Goal: Task Accomplishment & Management: Use online tool/utility

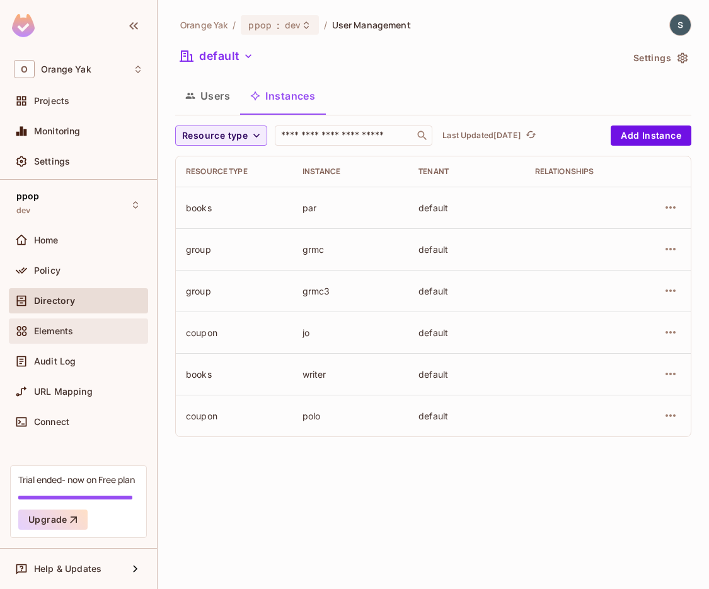
click at [70, 323] on div "Elements" at bounding box center [78, 330] width 129 height 15
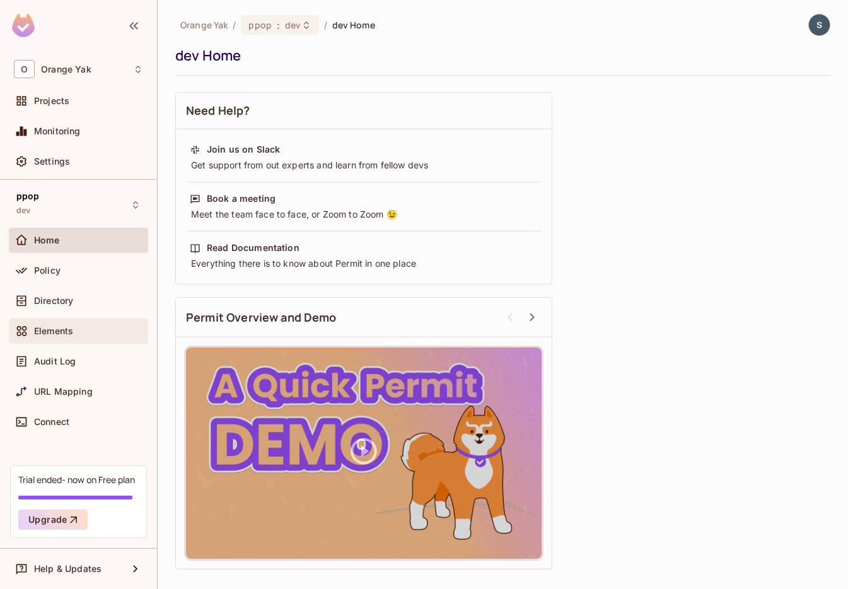
click at [55, 335] on span "Elements" at bounding box center [53, 331] width 39 height 10
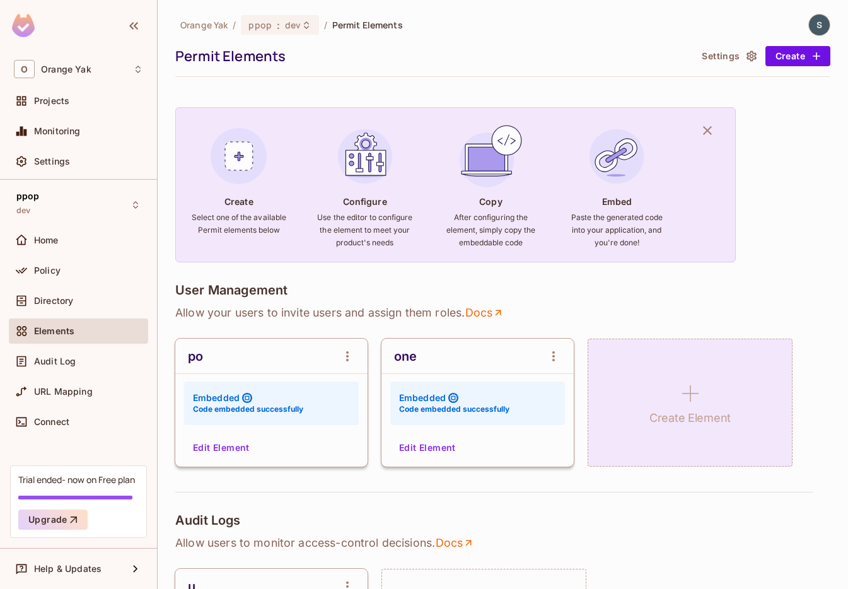
click at [682, 398] on icon at bounding box center [690, 393] width 30 height 30
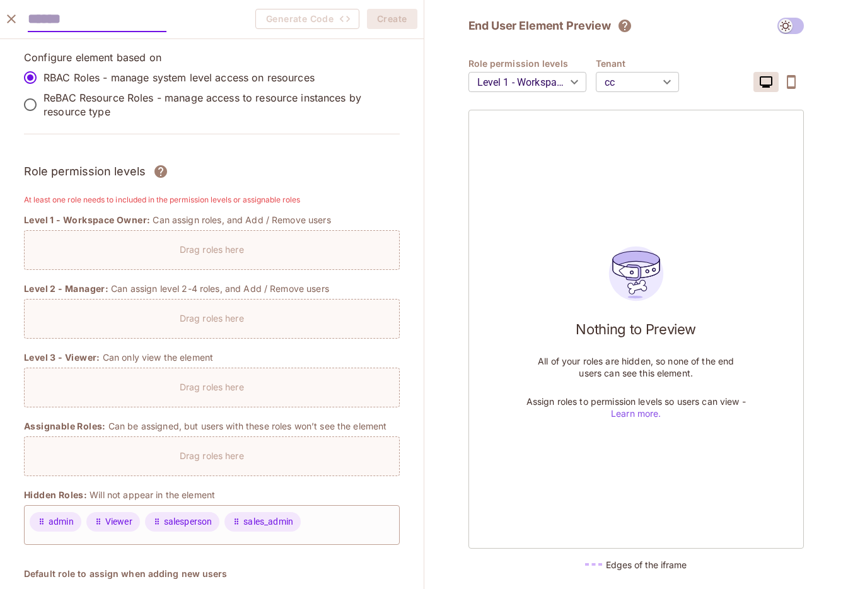
click at [113, 27] on input "text" at bounding box center [97, 19] width 139 height 26
type input "*"
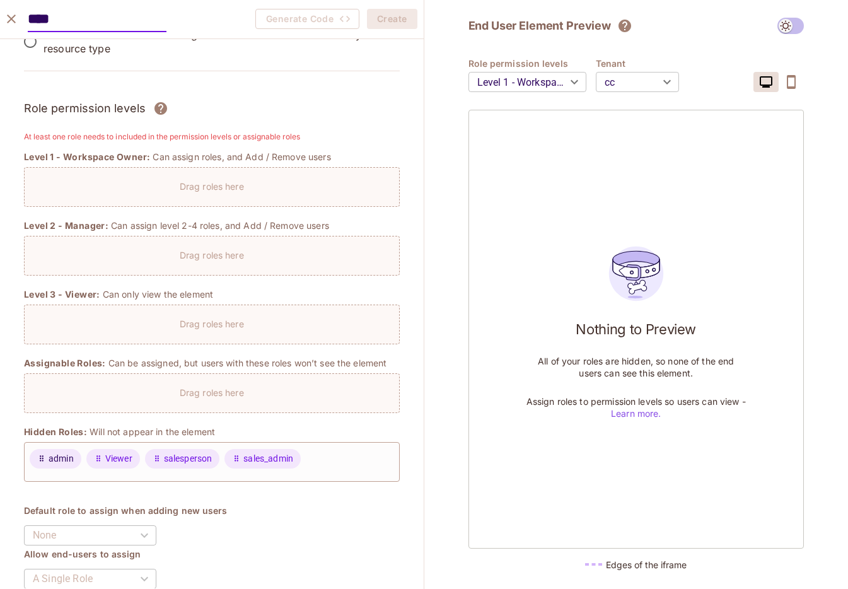
type input "****"
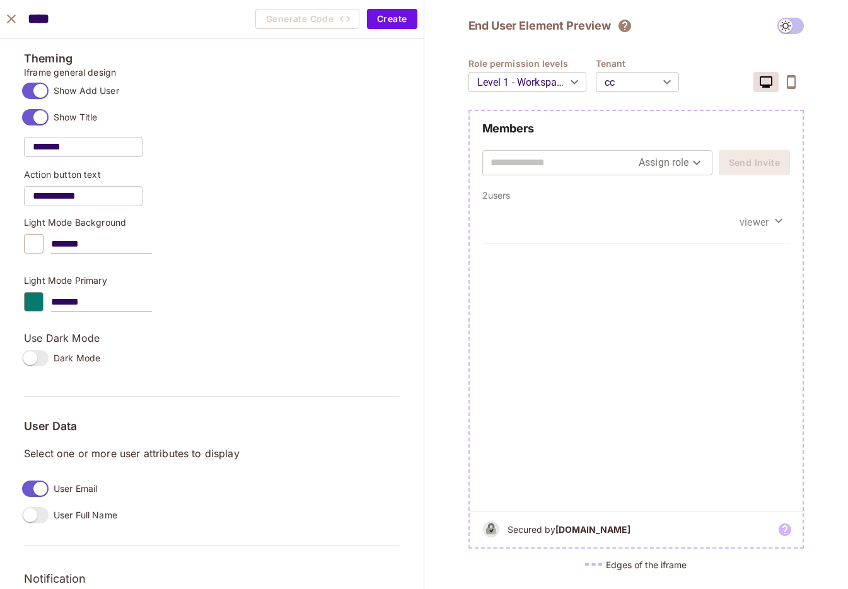
scroll to position [820, 0]
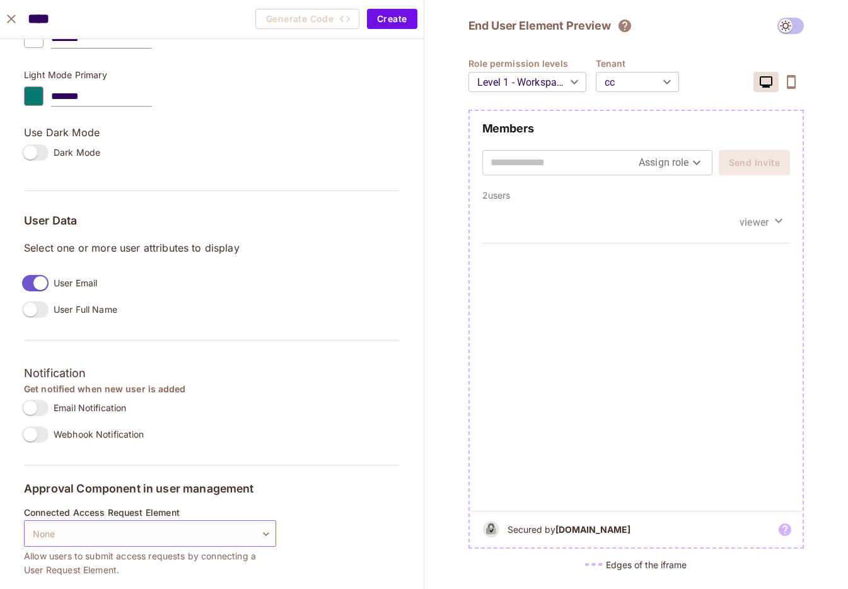
click at [104, 530] on body "O Orange Yak Projects Monitoring Settings ppop dev Home Policy Directory Elemen…" at bounding box center [424, 294] width 848 height 589
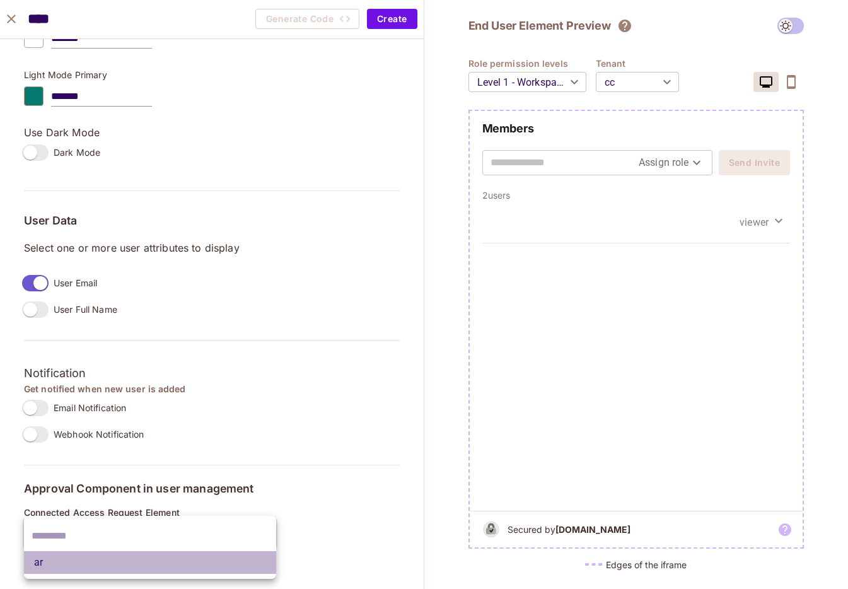
click at [92, 555] on li "ar" at bounding box center [150, 562] width 252 height 23
type input "**********"
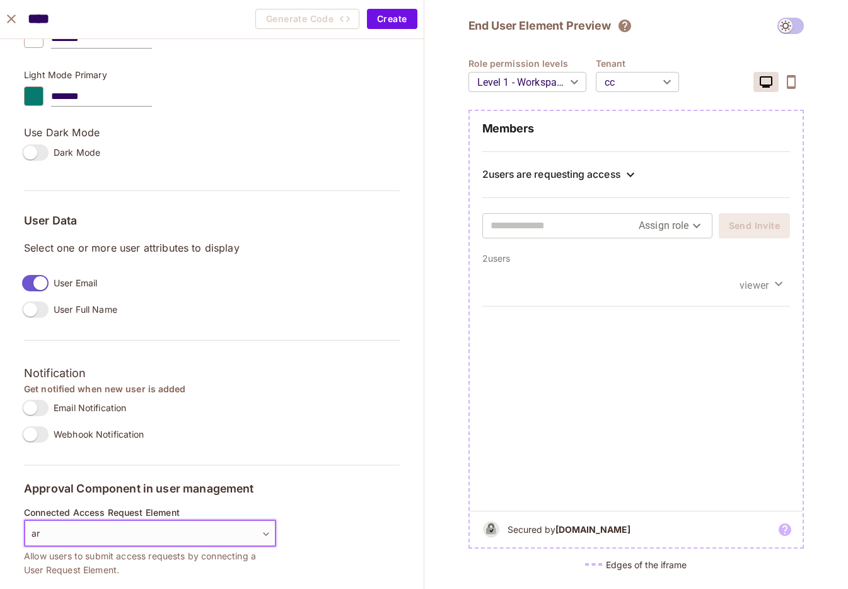
click at [105, 530] on body "O Orange Yak Projects Monitoring Settings ppop dev Home Policy Directory Elemen…" at bounding box center [424, 294] width 848 height 589
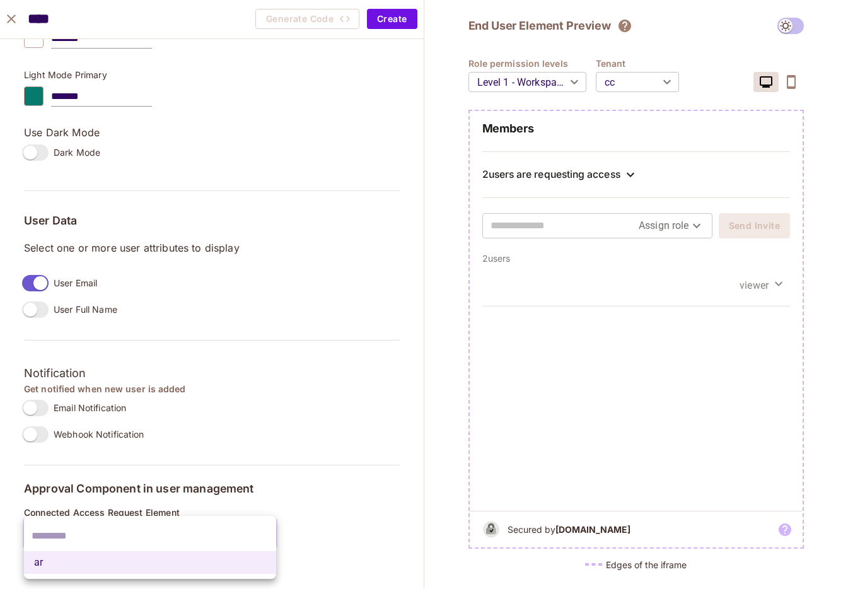
click at [105, 530] on input "text" at bounding box center [150, 536] width 237 height 20
click at [6, 13] on div at bounding box center [424, 294] width 848 height 589
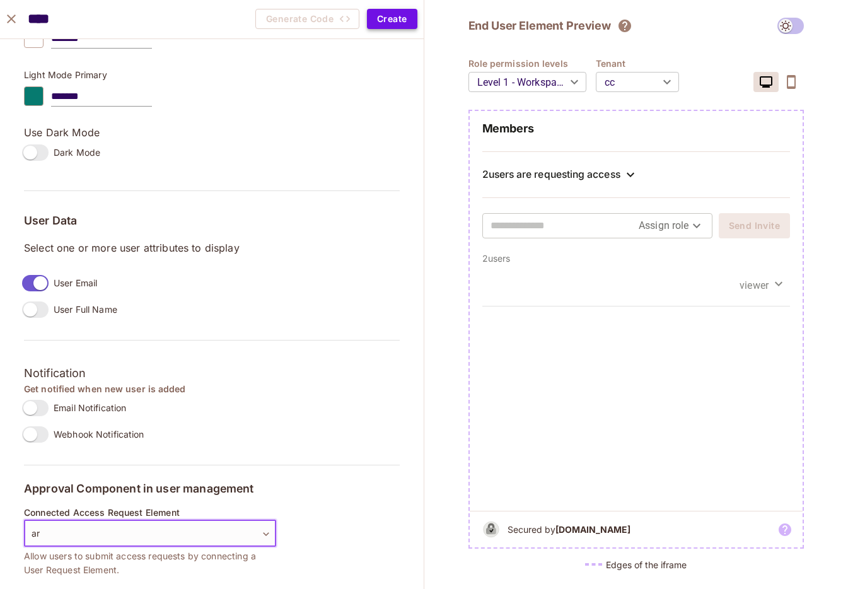
click at [408, 18] on button "Create" at bounding box center [392, 19] width 50 height 20
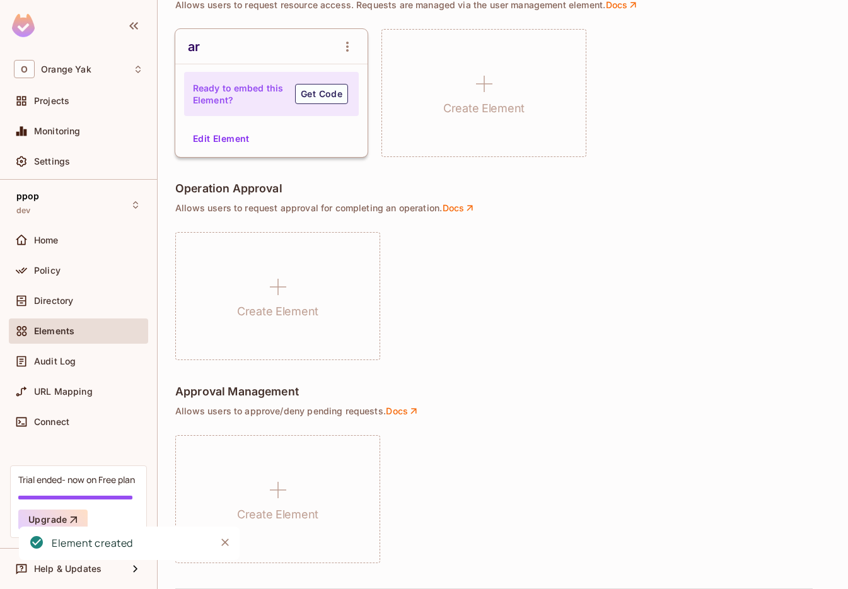
scroll to position [902, 0]
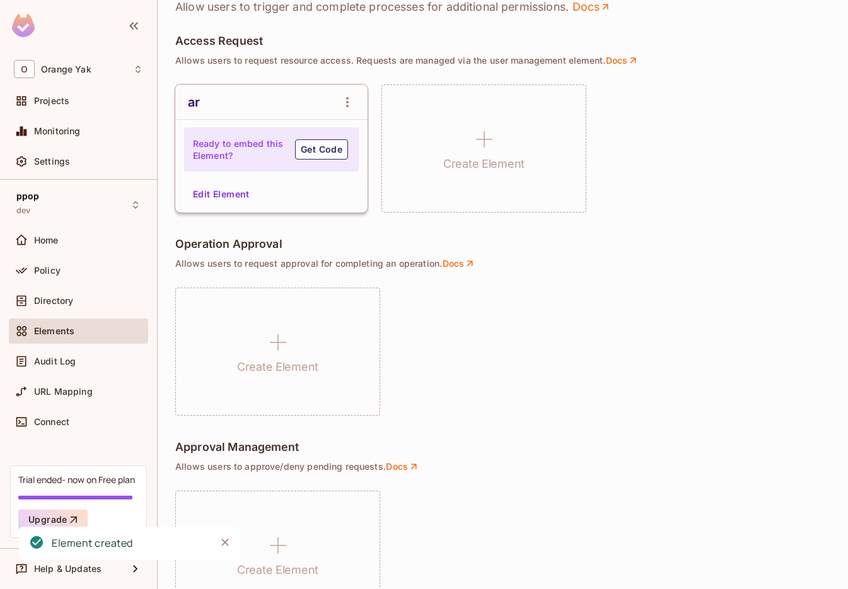
click at [232, 181] on div "ar Ready to embed this Element? Get Code Edit Element" at bounding box center [271, 148] width 192 height 128
click at [231, 197] on button "Edit Element" at bounding box center [221, 194] width 67 height 20
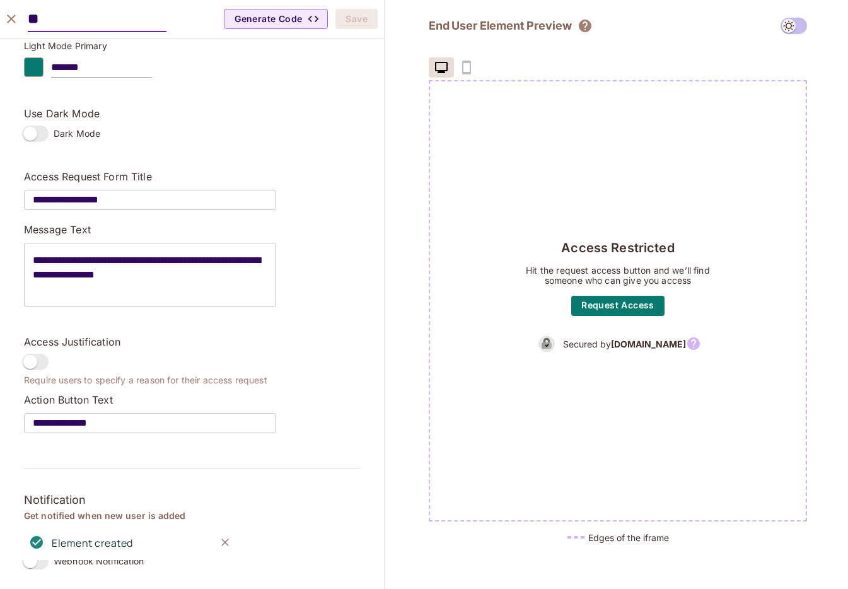
scroll to position [0, 0]
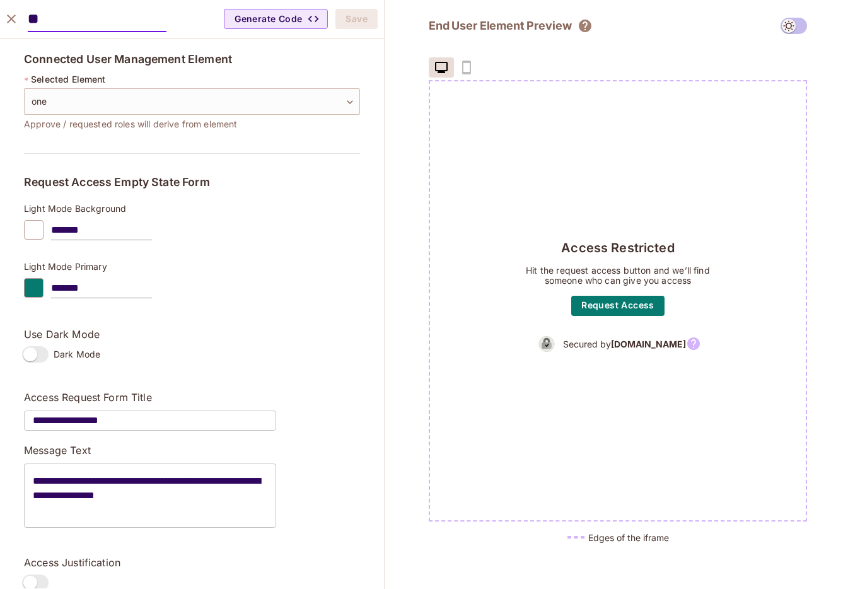
click at [11, 21] on icon "close" at bounding box center [11, 18] width 15 height 15
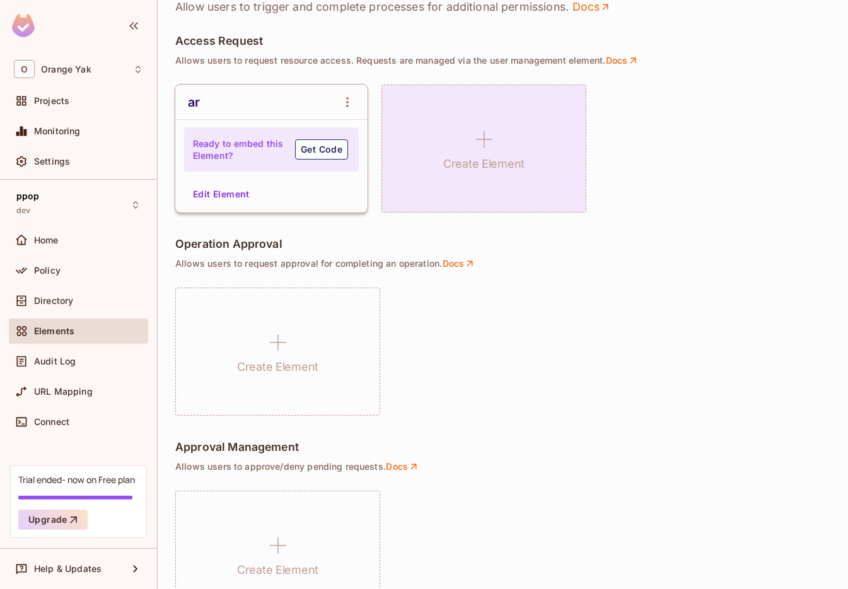
click at [485, 180] on div "Create Element" at bounding box center [483, 148] width 205 height 128
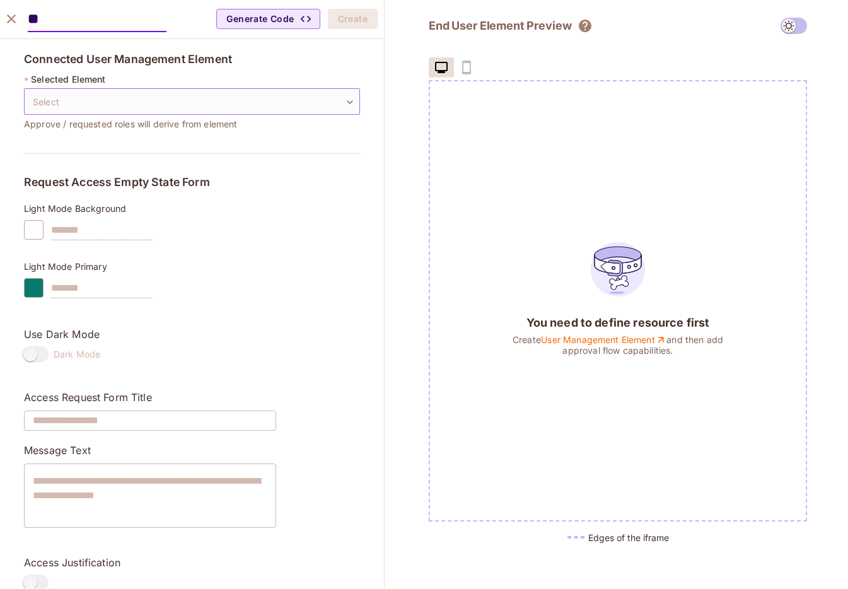
type input "**"
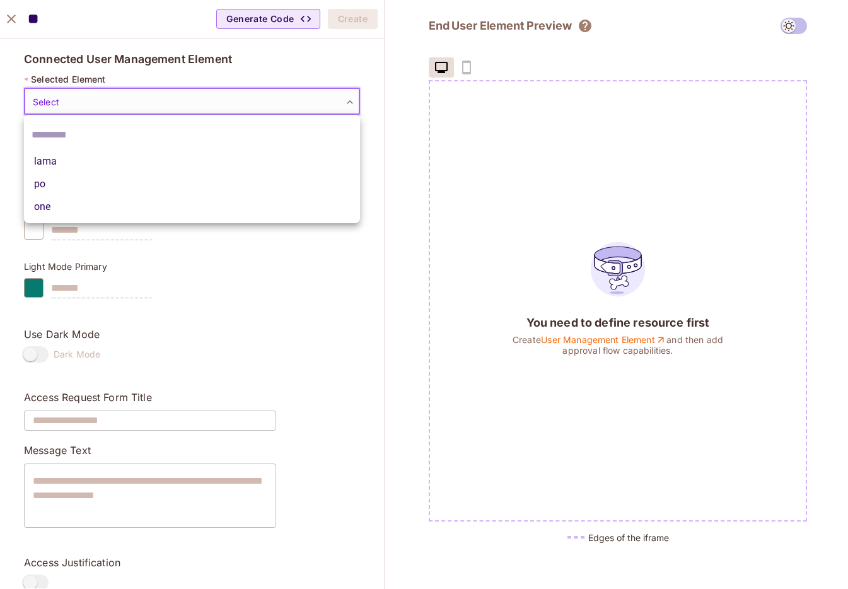
click at [202, 93] on body "O Orange Yak Projects Monitoring Settings ppop dev Home Policy Directory Elemen…" at bounding box center [424, 294] width 848 height 589
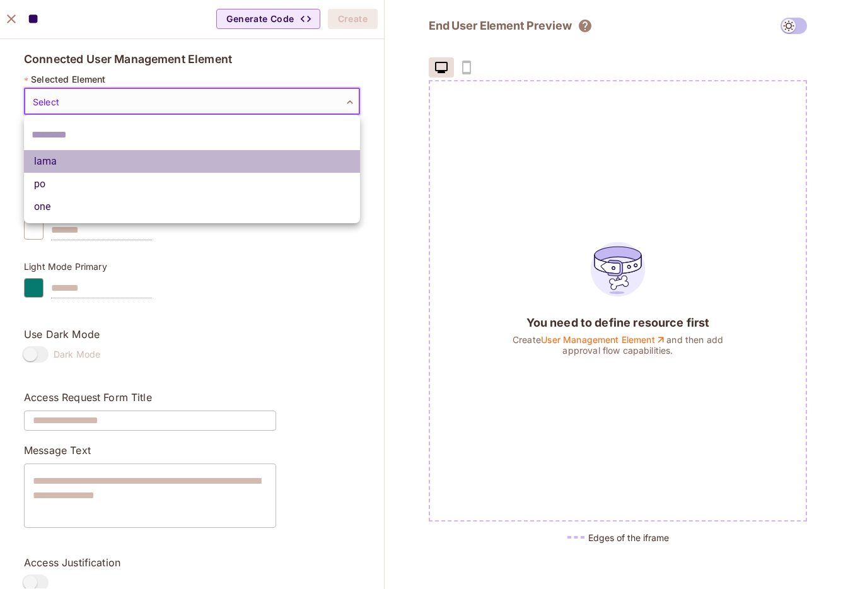
click at [151, 160] on li "lama" at bounding box center [192, 161] width 336 height 23
type input "**********"
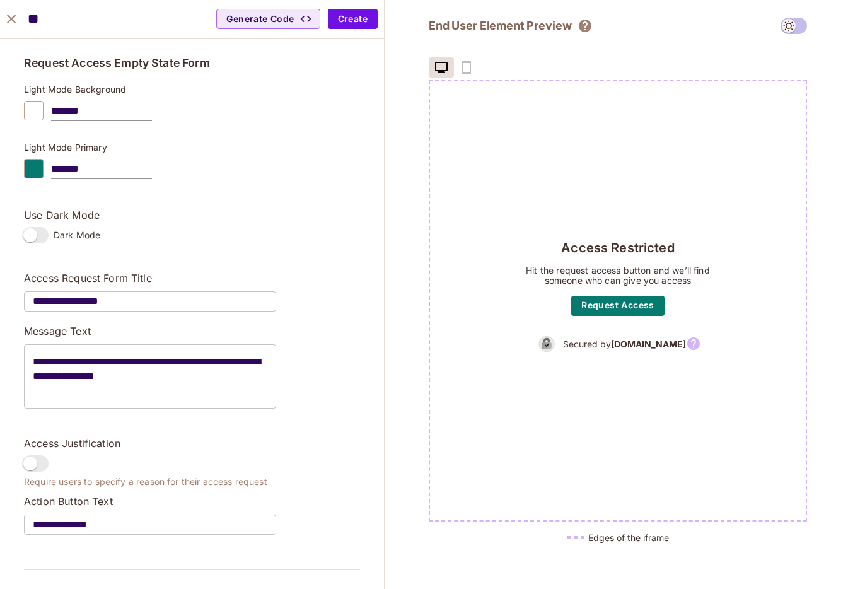
scroll to position [221, 0]
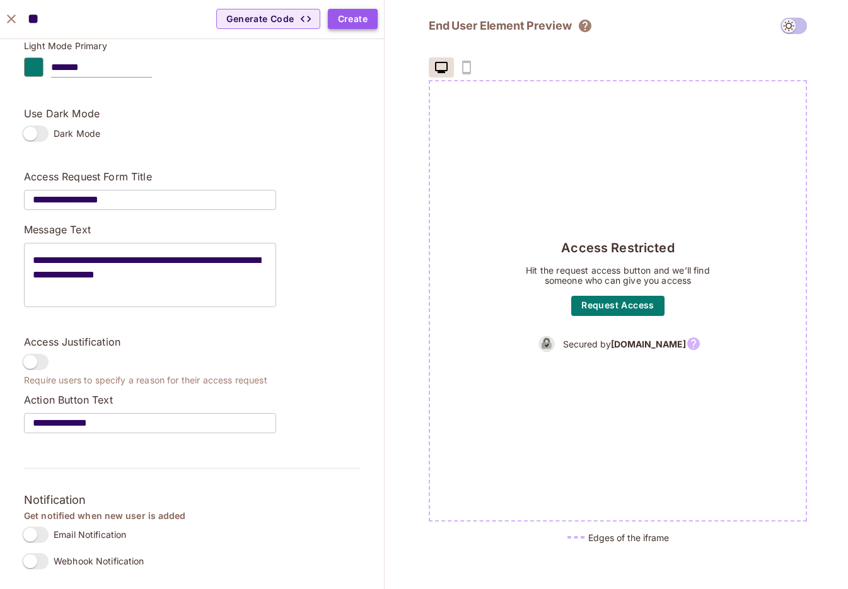
click at [362, 18] on button "Create" at bounding box center [353, 19] width 50 height 20
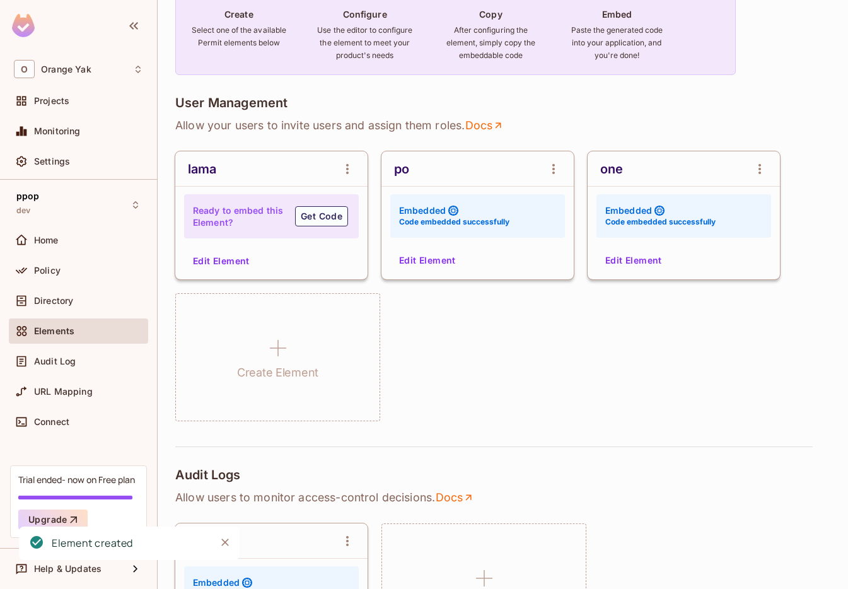
scroll to position [49, 0]
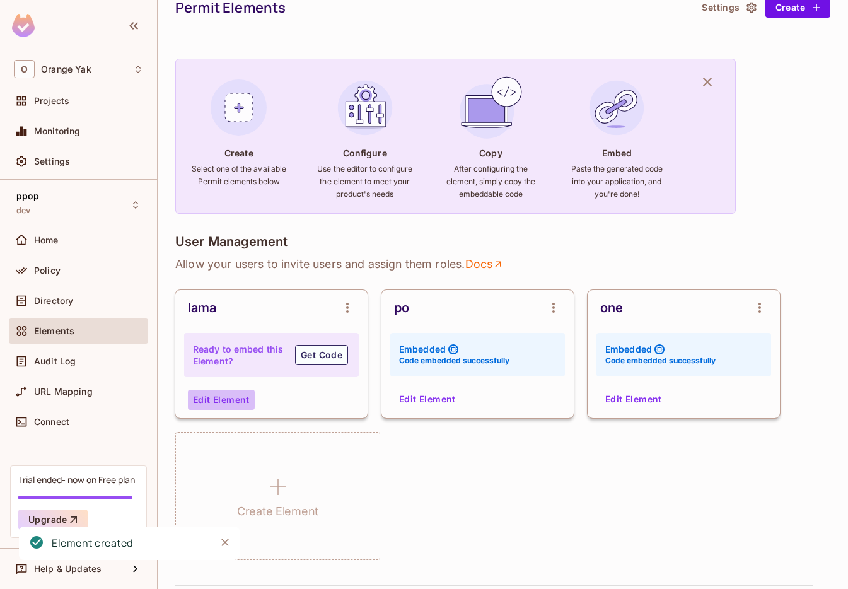
click at [211, 397] on button "Edit Element" at bounding box center [221, 400] width 67 height 20
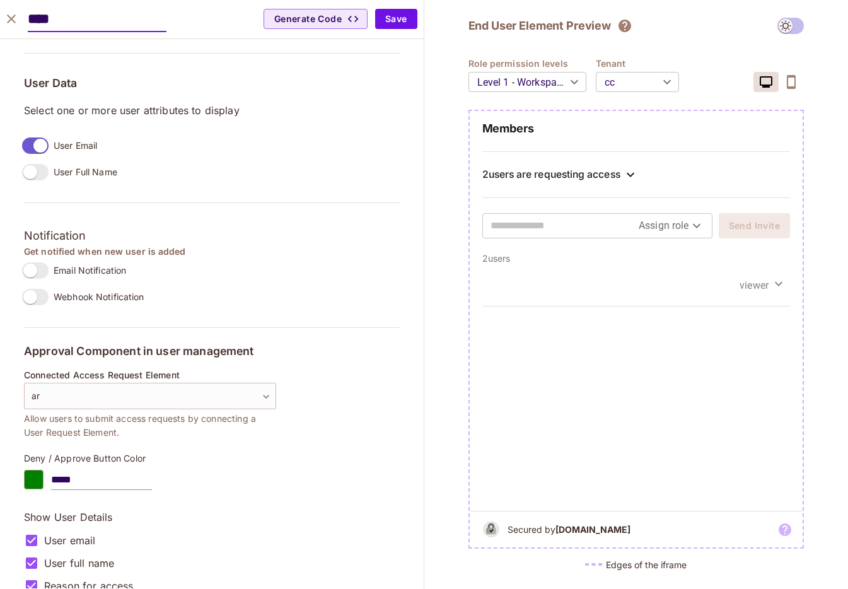
scroll to position [1000, 0]
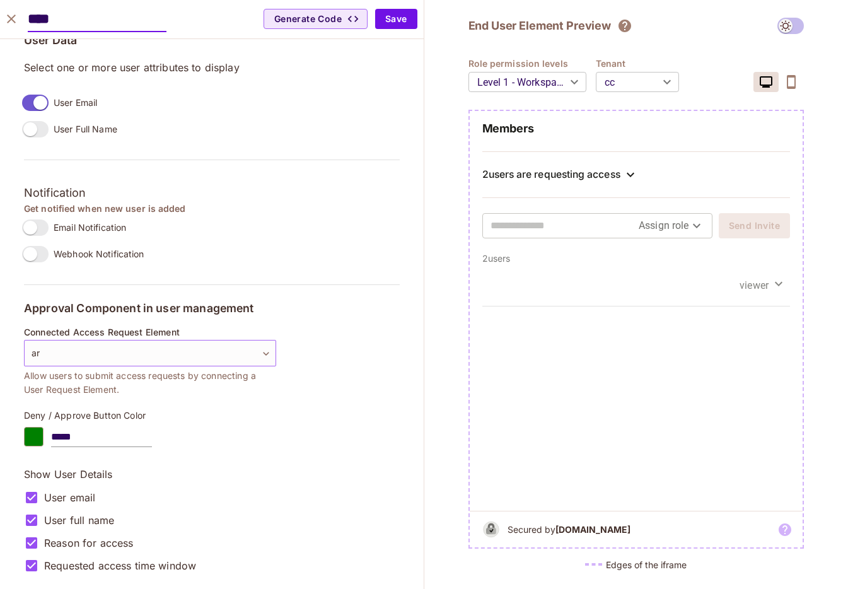
click at [144, 365] on body "O Orange Yak Projects Monitoring Settings ppop dev Home Policy Directory Elemen…" at bounding box center [424, 294] width 848 height 589
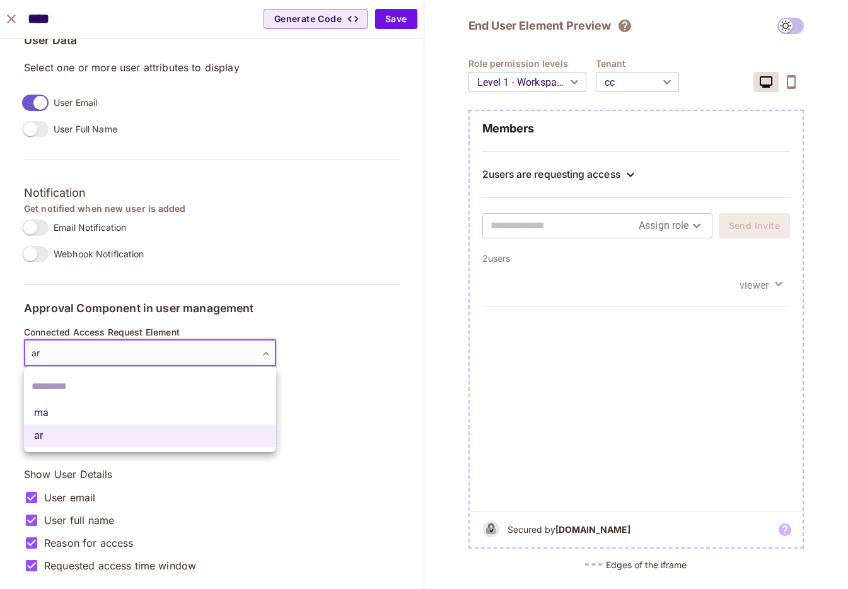
click at [124, 407] on li "ma" at bounding box center [150, 413] width 252 height 23
type input "**********"
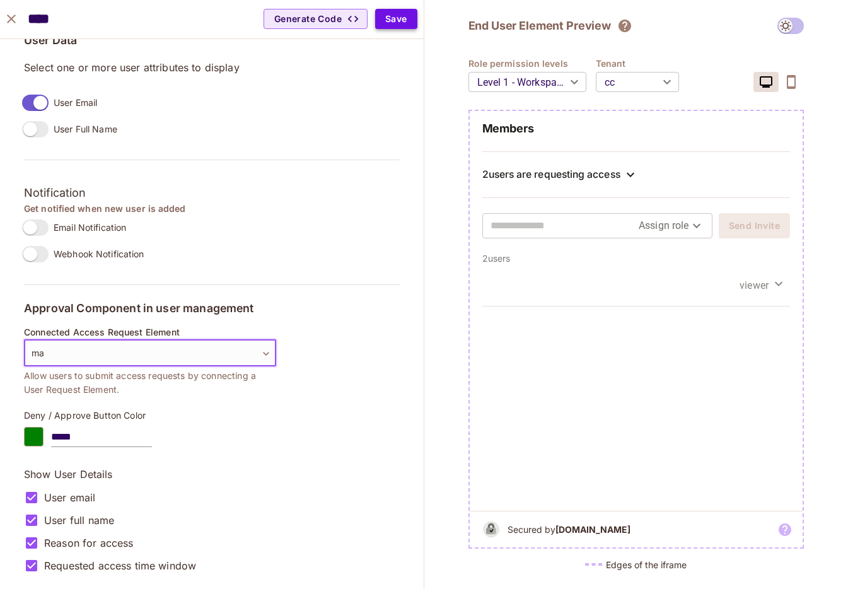
click at [407, 16] on button "Save" at bounding box center [396, 19] width 42 height 20
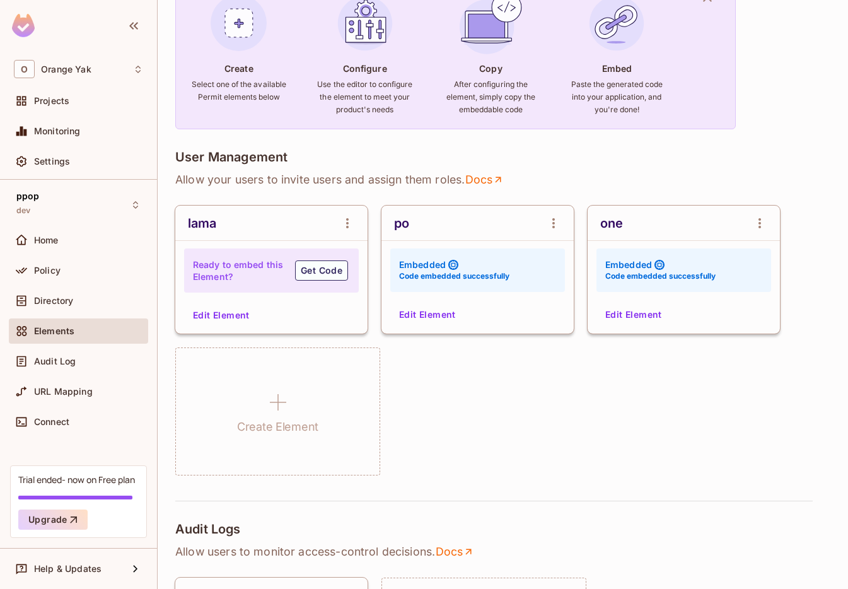
scroll to position [0, 0]
